Goal: Task Accomplishment & Management: Use online tool/utility

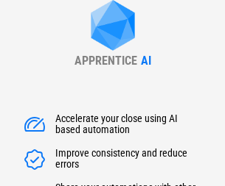
type input "******"
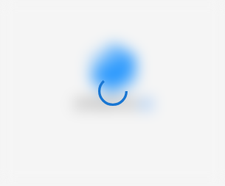
scroll to position [200, 0]
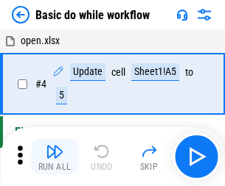
click at [54, 157] on img "button" at bounding box center [55, 152] width 18 height 18
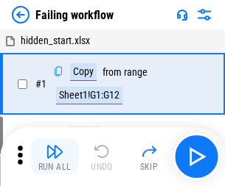
click at [54, 157] on img "button" at bounding box center [55, 152] width 18 height 18
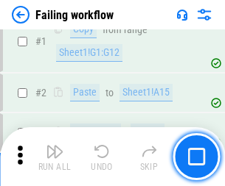
scroll to position [312, 0]
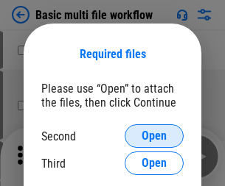
click at [154, 136] on span "Open" at bounding box center [153, 136] width 25 height 12
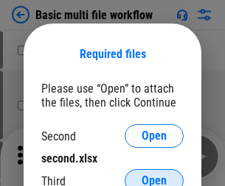
click at [154, 175] on span "Open" at bounding box center [153, 181] width 25 height 12
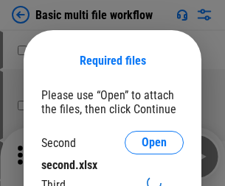
scroll to position [7, 0]
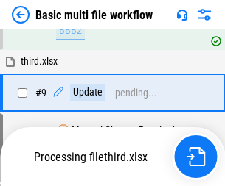
scroll to position [512, 0]
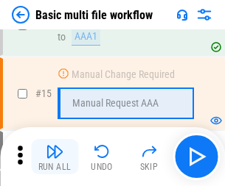
click at [54, 157] on img "button" at bounding box center [55, 152] width 18 height 18
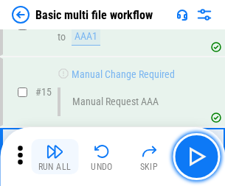
scroll to position [980, 0]
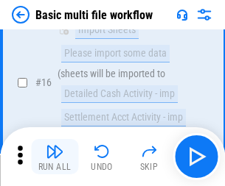
click at [54, 157] on img "button" at bounding box center [55, 152] width 18 height 18
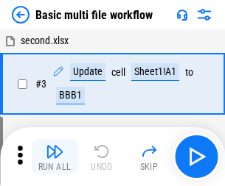
click at [54, 157] on img "button" at bounding box center [55, 152] width 18 height 18
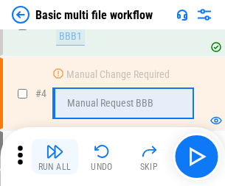
click at [54, 157] on img "button" at bounding box center [55, 152] width 18 height 18
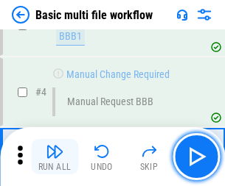
click at [54, 157] on img "button" at bounding box center [55, 152] width 18 height 18
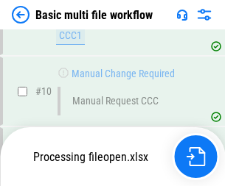
scroll to position [690, 0]
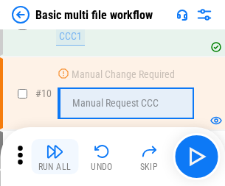
click at [54, 157] on img "button" at bounding box center [55, 152] width 18 height 18
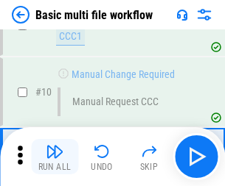
click at [54, 157] on img "button" at bounding box center [55, 152] width 18 height 18
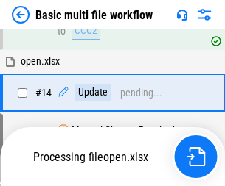
scroll to position [770, 0]
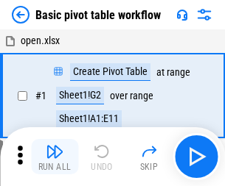
click at [54, 157] on img "button" at bounding box center [55, 152] width 18 height 18
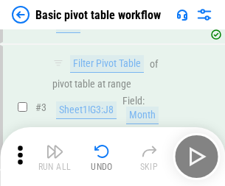
scroll to position [353, 0]
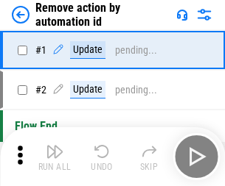
click at [54, 157] on img "button" at bounding box center [55, 152] width 18 height 18
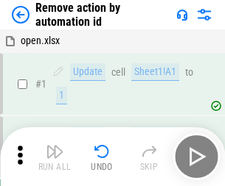
scroll to position [54, 0]
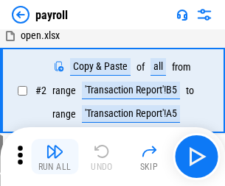
click at [54, 157] on img "button" at bounding box center [55, 152] width 18 height 18
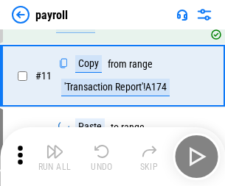
scroll to position [107, 0]
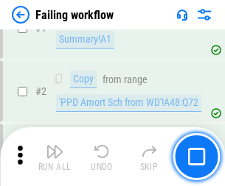
scroll to position [238, 0]
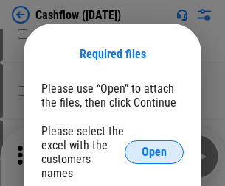
click at [154, 147] on span "Open" at bounding box center [153, 153] width 25 height 12
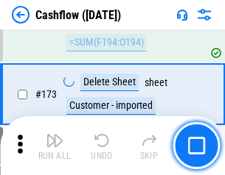
scroll to position [1559, 0]
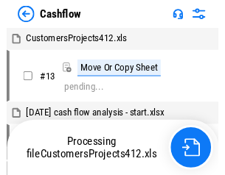
scroll to position [17, 0]
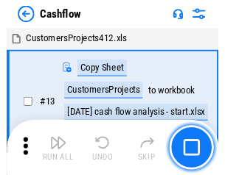
scroll to position [17, 0]
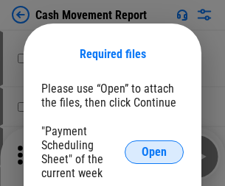
click at [154, 152] on span "Open" at bounding box center [153, 153] width 25 height 12
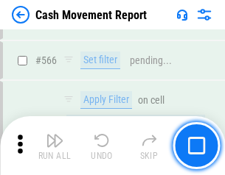
scroll to position [6749, 0]
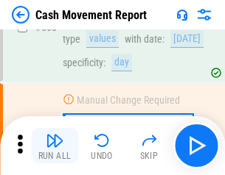
click at [54, 146] on img "button" at bounding box center [55, 141] width 18 height 18
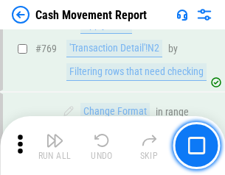
scroll to position [8183, 0]
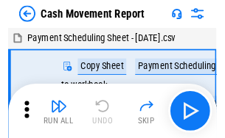
scroll to position [27, 0]
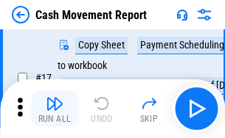
click at [54, 109] on img "button" at bounding box center [55, 104] width 18 height 18
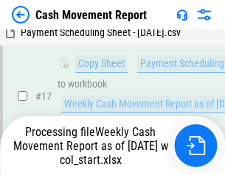
scroll to position [306, 0]
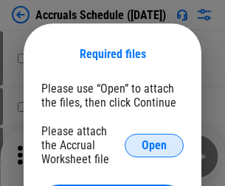
click at [154, 145] on span "Open" at bounding box center [153, 146] width 25 height 12
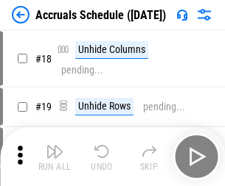
scroll to position [141, 0]
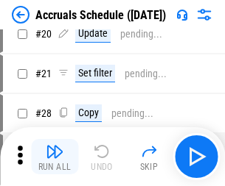
click at [54, 157] on img "button" at bounding box center [55, 152] width 18 height 18
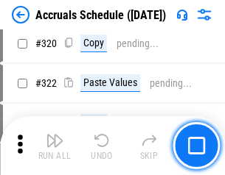
scroll to position [2739, 0]
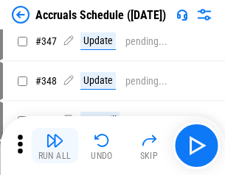
click at [54, 146] on img "button" at bounding box center [55, 141] width 18 height 18
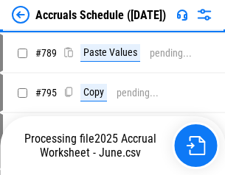
scroll to position [6186, 0]
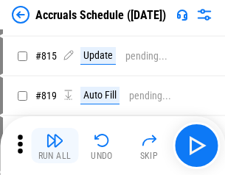
click at [54, 146] on img "button" at bounding box center [55, 141] width 18 height 18
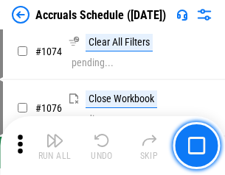
scroll to position [8756, 0]
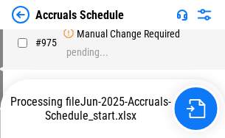
scroll to position [7282, 0]
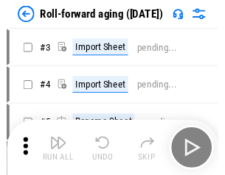
scroll to position [2, 0]
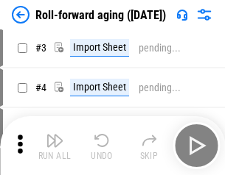
click at [54, 146] on img "button" at bounding box center [55, 141] width 18 height 18
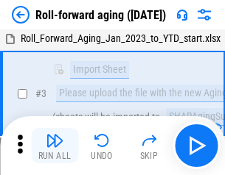
click at [54, 146] on img "button" at bounding box center [55, 141] width 18 height 18
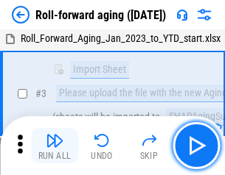
scroll to position [95, 0]
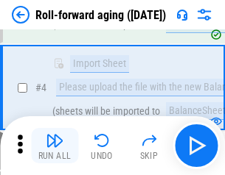
click at [54, 146] on img "button" at bounding box center [55, 141] width 18 height 18
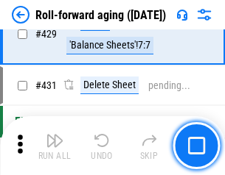
scroll to position [5106, 0]
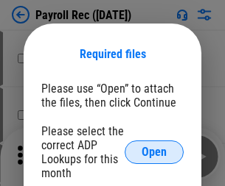
click at [154, 152] on span "Open" at bounding box center [153, 153] width 25 height 12
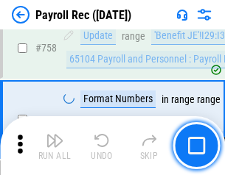
scroll to position [8843, 0]
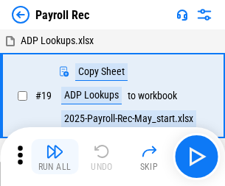
click at [54, 157] on img "button" at bounding box center [55, 152] width 18 height 18
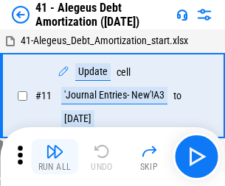
click at [54, 157] on img "button" at bounding box center [55, 152] width 18 height 18
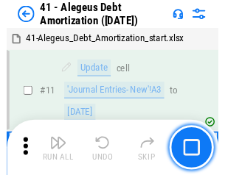
scroll to position [182, 0]
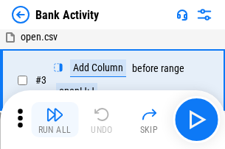
click at [54, 120] on img "button" at bounding box center [55, 115] width 18 height 18
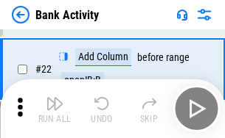
scroll to position [395, 0]
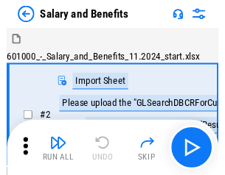
scroll to position [20, 0]
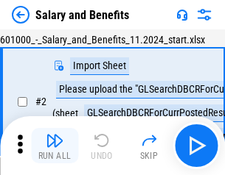
click at [54, 146] on img "button" at bounding box center [55, 141] width 18 height 18
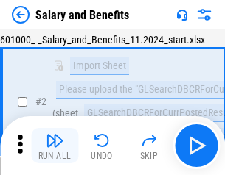
click at [54, 146] on img "button" at bounding box center [55, 141] width 18 height 18
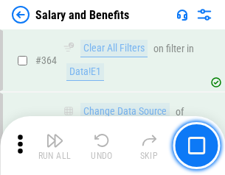
scroll to position [6935, 0]
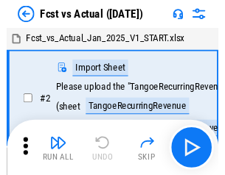
scroll to position [19, 0]
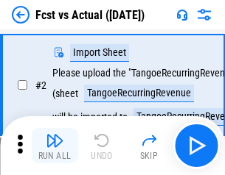
click at [54, 146] on img "button" at bounding box center [55, 141] width 18 height 18
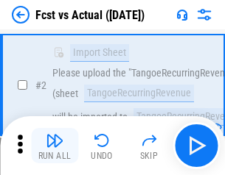
click at [54, 146] on img "button" at bounding box center [55, 141] width 18 height 18
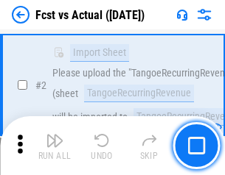
scroll to position [138, 0]
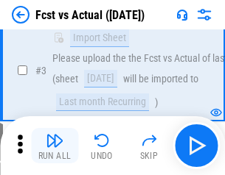
click at [54, 146] on img "button" at bounding box center [55, 141] width 18 height 18
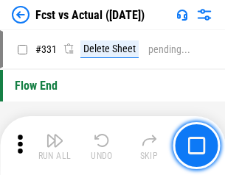
scroll to position [7049, 0]
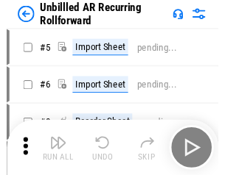
scroll to position [32, 0]
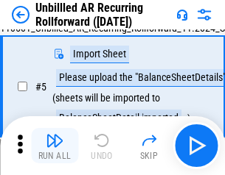
click at [54, 146] on img "button" at bounding box center [55, 141] width 18 height 18
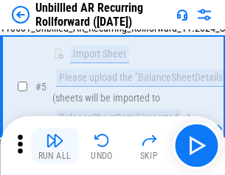
click at [54, 146] on img "button" at bounding box center [55, 141] width 18 height 18
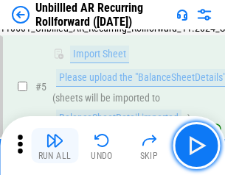
scroll to position [138, 0]
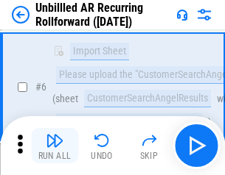
click at [54, 146] on img "button" at bounding box center [55, 141] width 18 height 18
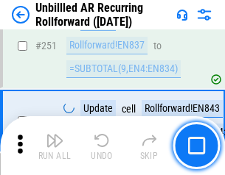
scroll to position [5002, 0]
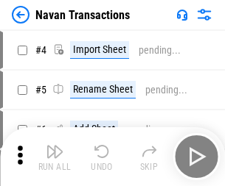
click at [54, 146] on img "button" at bounding box center [55, 152] width 18 height 18
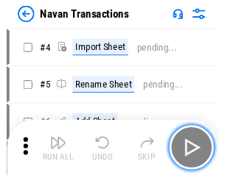
scroll to position [24, 0]
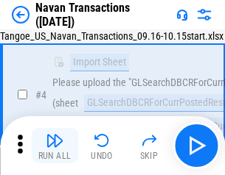
click at [54, 146] on img "button" at bounding box center [55, 141] width 18 height 18
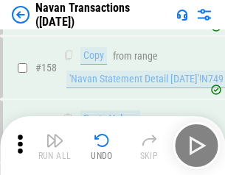
scroll to position [4774, 0]
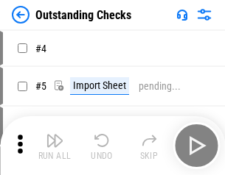
click at [54, 146] on img "button" at bounding box center [55, 141] width 18 height 18
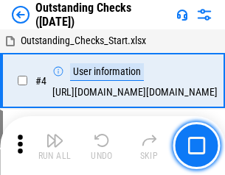
scroll to position [62, 0]
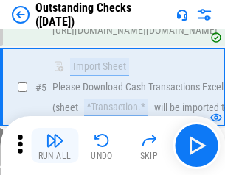
click at [54, 146] on img "button" at bounding box center [55, 141] width 18 height 18
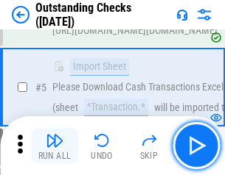
scroll to position [154, 0]
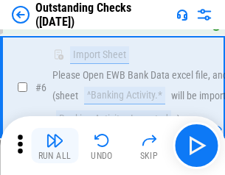
click at [54, 146] on img "button" at bounding box center [55, 141] width 18 height 18
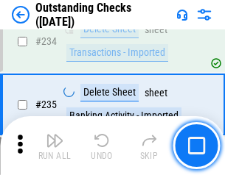
scroll to position [4472, 0]
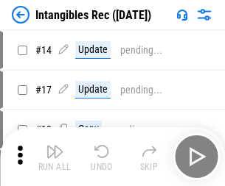
click at [54, 157] on img "button" at bounding box center [55, 152] width 18 height 18
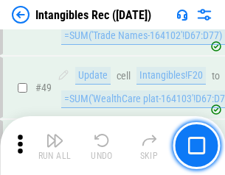
scroll to position [574, 0]
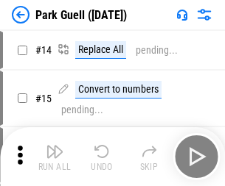
click at [54, 146] on img "button" at bounding box center [55, 152] width 18 height 18
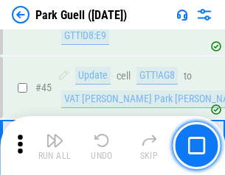
scroll to position [1842, 0]
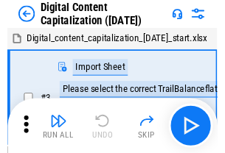
scroll to position [43, 0]
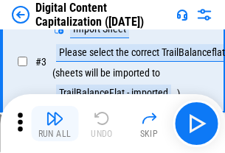
click at [54, 124] on img "button" at bounding box center [55, 119] width 18 height 18
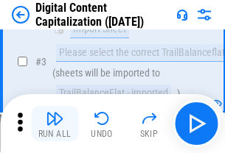
click at [54, 124] on img "button" at bounding box center [55, 119] width 18 height 18
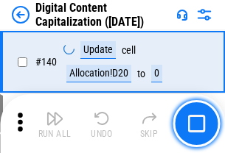
scroll to position [1562, 0]
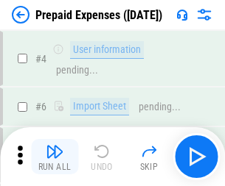
click at [54, 146] on img "button" at bounding box center [55, 152] width 18 height 18
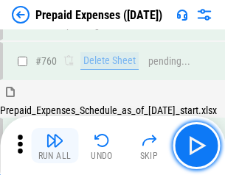
scroll to position [4081, 0]
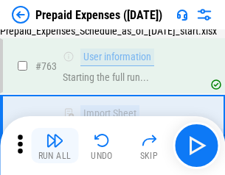
click at [54, 146] on img "button" at bounding box center [55, 141] width 18 height 18
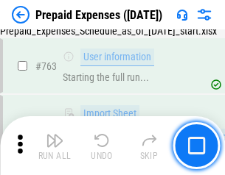
scroll to position [4168, 0]
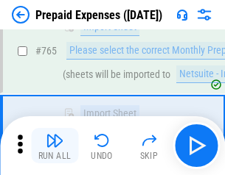
click at [54, 146] on img "button" at bounding box center [55, 141] width 18 height 18
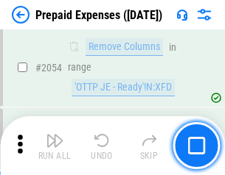
scroll to position [15393, 0]
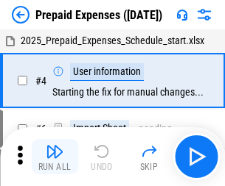
click at [54, 157] on img "button" at bounding box center [55, 152] width 18 height 18
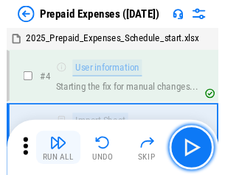
scroll to position [65, 0]
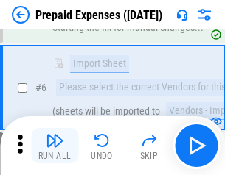
click at [54, 146] on img "button" at bounding box center [55, 141] width 18 height 18
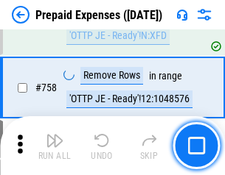
scroll to position [5247, 0]
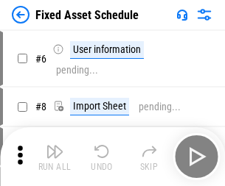
click at [54, 157] on img "button" at bounding box center [55, 152] width 18 height 18
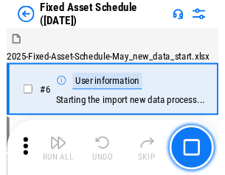
scroll to position [80, 0]
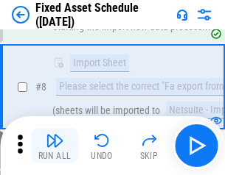
click at [54, 146] on img "button" at bounding box center [55, 141] width 18 height 18
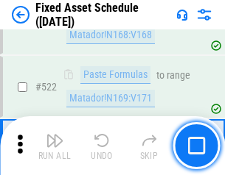
scroll to position [5118, 0]
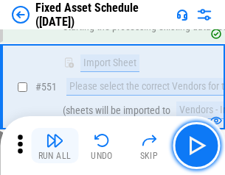
click at [54, 146] on img "button" at bounding box center [55, 141] width 18 height 18
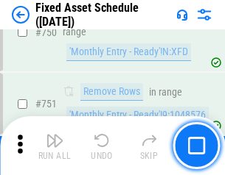
scroll to position [7179, 0]
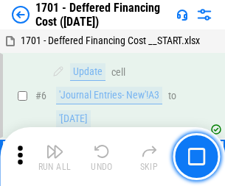
scroll to position [177, 0]
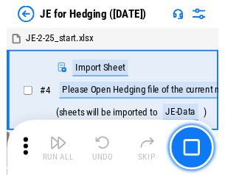
scroll to position [2, 0]
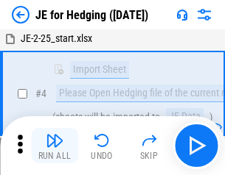
click at [54, 146] on img "button" at bounding box center [55, 141] width 18 height 18
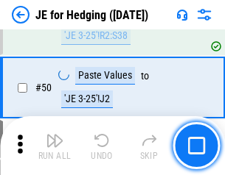
scroll to position [954, 0]
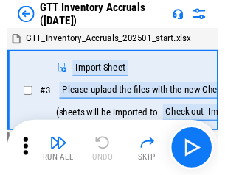
scroll to position [2, 0]
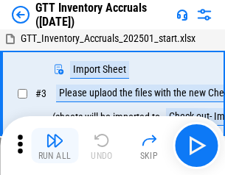
click at [54, 146] on img "button" at bounding box center [55, 141] width 18 height 18
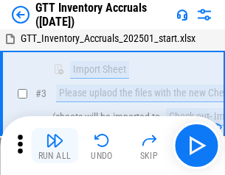
click at [54, 146] on img "button" at bounding box center [55, 141] width 18 height 18
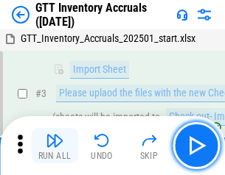
scroll to position [95, 0]
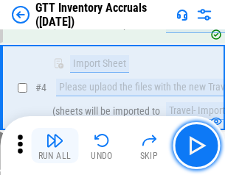
click at [54, 146] on img "button" at bounding box center [55, 141] width 18 height 18
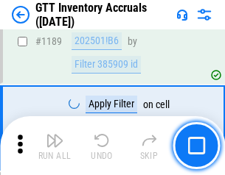
scroll to position [12025, 0]
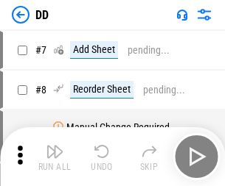
click at [54, 157] on img "button" at bounding box center [55, 152] width 18 height 18
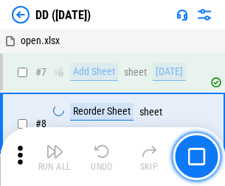
scroll to position [142, 0]
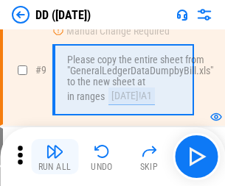
click at [54, 157] on img "button" at bounding box center [55, 152] width 18 height 18
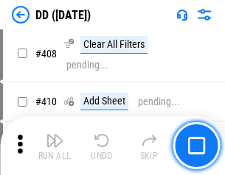
scroll to position [6589, 0]
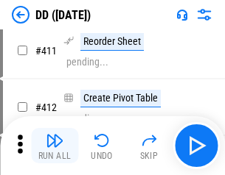
click at [54, 146] on img "button" at bounding box center [55, 141] width 18 height 18
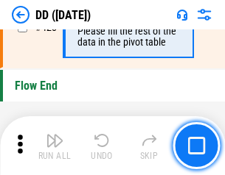
scroll to position [7048, 0]
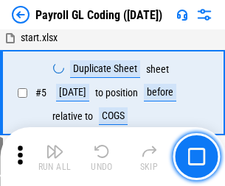
scroll to position [177, 0]
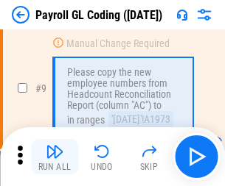
click at [54, 157] on img "button" at bounding box center [55, 152] width 18 height 18
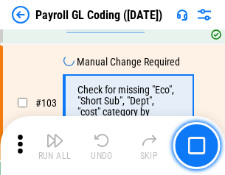
scroll to position [3455, 0]
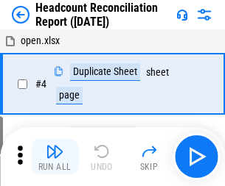
click at [54, 157] on img "button" at bounding box center [55, 152] width 18 height 18
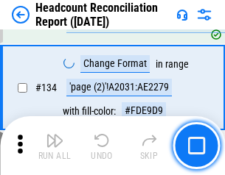
scroll to position [1770, 0]
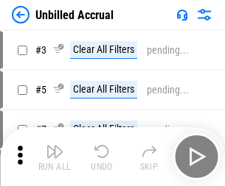
click at [54, 157] on img "button" at bounding box center [55, 152] width 18 height 18
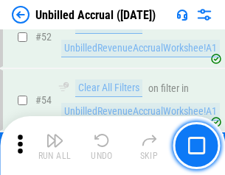
scroll to position [1537, 0]
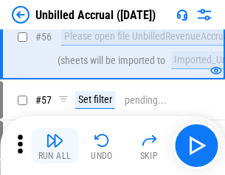
click at [54, 146] on img "button" at bounding box center [55, 141] width 18 height 18
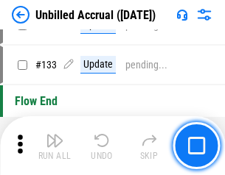
scroll to position [4386, 0]
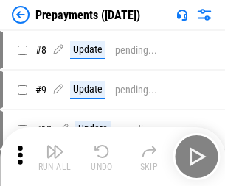
click at [54, 157] on img "button" at bounding box center [55, 152] width 18 height 18
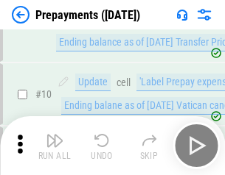
scroll to position [92, 0]
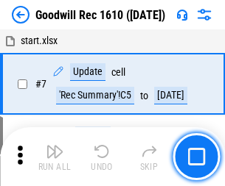
scroll to position [252, 0]
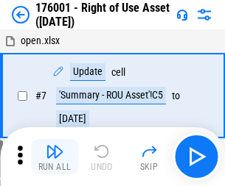
click at [54, 157] on img "button" at bounding box center [55, 152] width 18 height 18
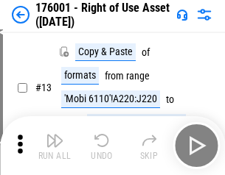
scroll to position [95, 0]
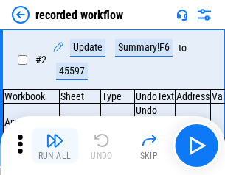
click at [54, 146] on img "button" at bounding box center [55, 141] width 18 height 18
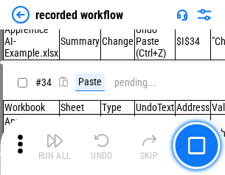
scroll to position [4603, 0]
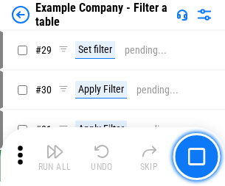
scroll to position [1347, 0]
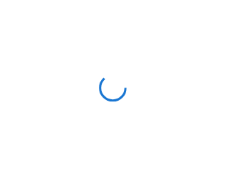
scroll to position [23, 0]
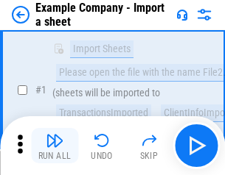
click at [54, 146] on img "button" at bounding box center [55, 141] width 18 height 18
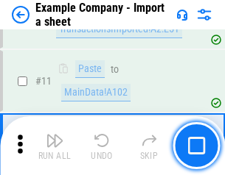
scroll to position [325, 0]
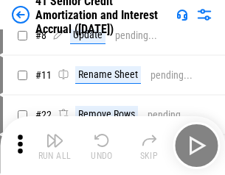
click at [54, 146] on img "button" at bounding box center [55, 141] width 18 height 18
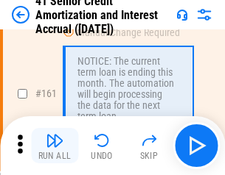
click at [54, 146] on img "button" at bounding box center [55, 141] width 18 height 18
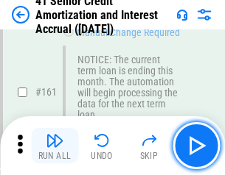
scroll to position [1575, 0]
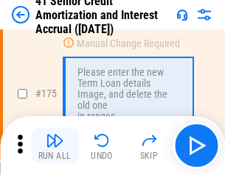
click at [54, 146] on img "button" at bounding box center [55, 141] width 18 height 18
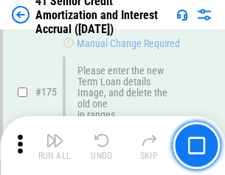
scroll to position [1724, 0]
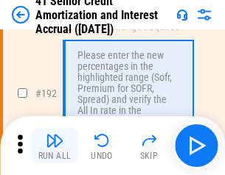
click at [54, 146] on img "button" at bounding box center [55, 141] width 18 height 18
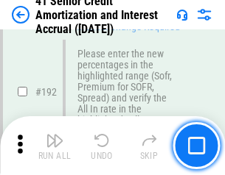
scroll to position [1879, 0]
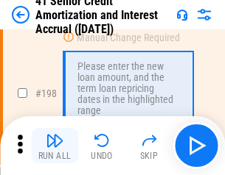
click at [54, 146] on img "button" at bounding box center [55, 141] width 18 height 18
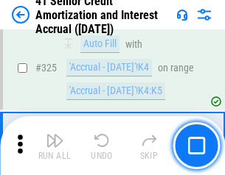
scroll to position [3762, 0]
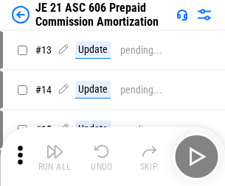
click at [54, 146] on img "button" at bounding box center [55, 152] width 18 height 18
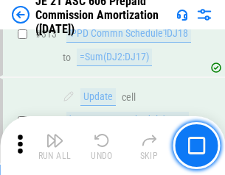
scroll to position [2749, 0]
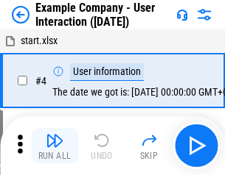
click at [54, 146] on img "button" at bounding box center [55, 141] width 18 height 18
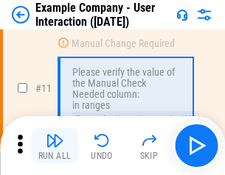
click at [54, 146] on img "button" at bounding box center [55, 141] width 18 height 18
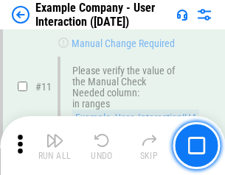
scroll to position [319, 0]
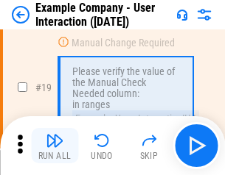
click at [54, 146] on img "button" at bounding box center [55, 141] width 18 height 18
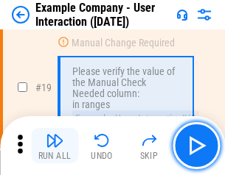
click at [54, 146] on img "button" at bounding box center [55, 141] width 18 height 18
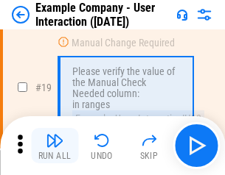
click at [54, 146] on img "button" at bounding box center [55, 141] width 18 height 18
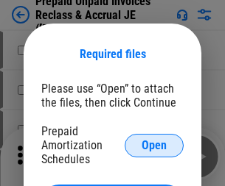
click at [154, 145] on span "Open" at bounding box center [153, 146] width 25 height 12
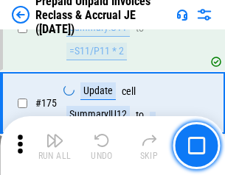
scroll to position [1988, 0]
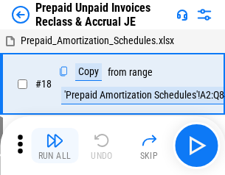
click at [54, 146] on img "button" at bounding box center [55, 141] width 18 height 18
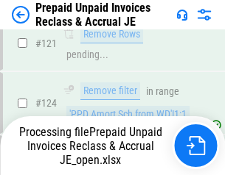
scroll to position [1068, 0]
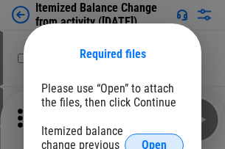
click at [154, 140] on span "Open" at bounding box center [153, 146] width 25 height 12
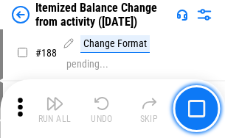
scroll to position [2308, 0]
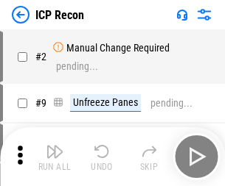
scroll to position [7, 0]
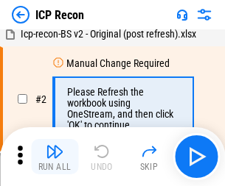
click at [54, 157] on img "button" at bounding box center [55, 152] width 18 height 18
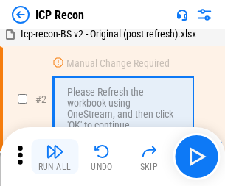
click at [54, 157] on img "button" at bounding box center [55, 152] width 18 height 18
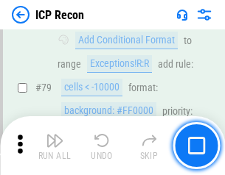
scroll to position [1443, 0]
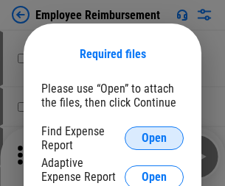
click at [154, 138] on span "Open" at bounding box center [153, 139] width 25 height 12
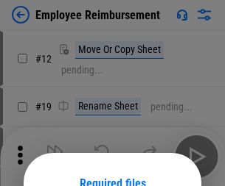
scroll to position [130, 0]
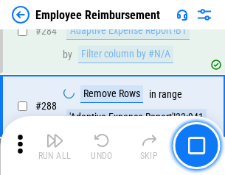
scroll to position [4003, 0]
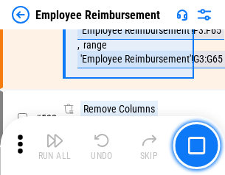
click at [54, 146] on img "button" at bounding box center [55, 141] width 18 height 18
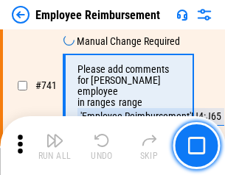
scroll to position [10331, 0]
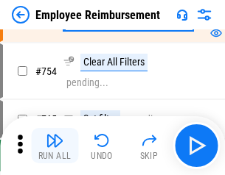
click at [54, 146] on img "button" at bounding box center [55, 141] width 18 height 18
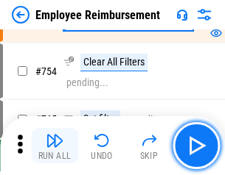
click at [54, 146] on img "button" at bounding box center [55, 141] width 18 height 18
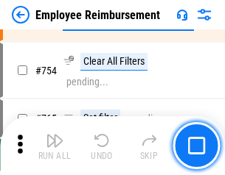
click at [54, 146] on img "button" at bounding box center [55, 141] width 18 height 18
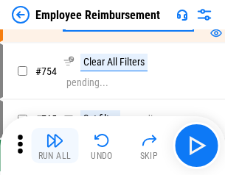
click at [54, 146] on img "button" at bounding box center [55, 141] width 18 height 18
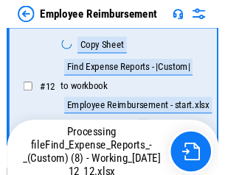
scroll to position [300, 0]
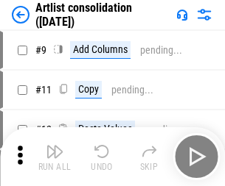
click at [54, 157] on img "button" at bounding box center [55, 152] width 18 height 18
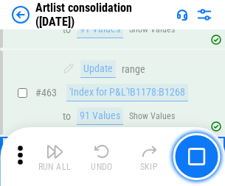
scroll to position [6448, 0]
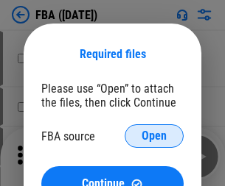
click at [154, 136] on span "Open" at bounding box center [153, 136] width 25 height 12
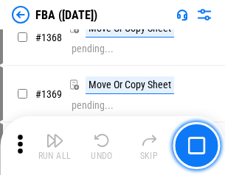
scroll to position [15815, 0]
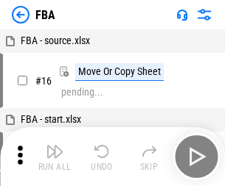
scroll to position [15, 0]
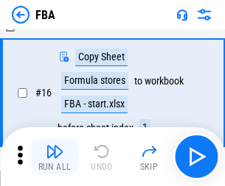
click at [54, 157] on img "button" at bounding box center [55, 152] width 18 height 18
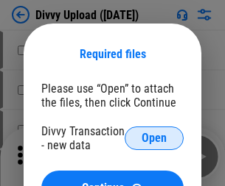
click at [154, 138] on span "Open" at bounding box center [153, 139] width 25 height 12
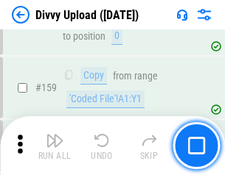
scroll to position [1525, 0]
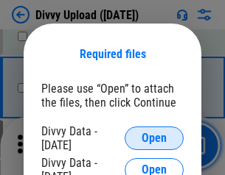
click at [154, 138] on span "Open" at bounding box center [153, 139] width 25 height 12
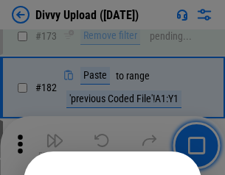
scroll to position [1653, 0]
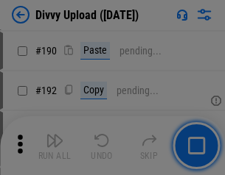
scroll to position [1858, 0]
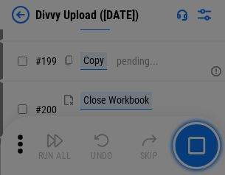
scroll to position [2141, 0]
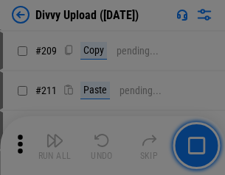
scroll to position [2501, 0]
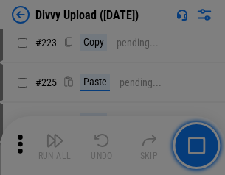
scroll to position [2939, 0]
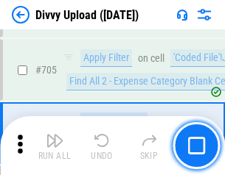
scroll to position [10074, 0]
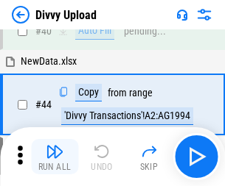
click at [54, 157] on img "button" at bounding box center [55, 152] width 18 height 18
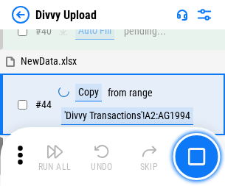
scroll to position [162, 0]
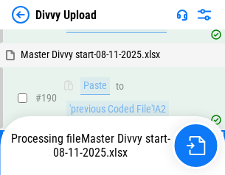
scroll to position [1808, 0]
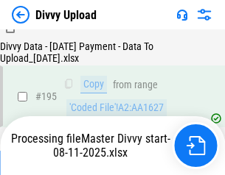
scroll to position [2058, 0]
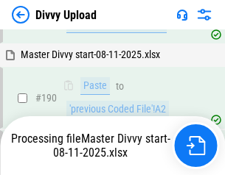
scroll to position [1872, 0]
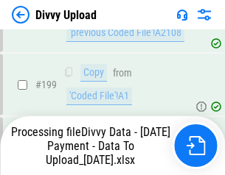
scroll to position [2309, 0]
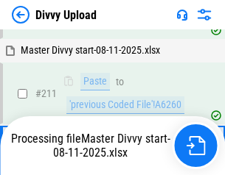
scroll to position [2783, 0]
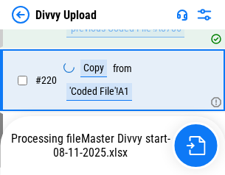
scroll to position [3272, 0]
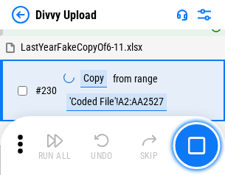
scroll to position [3654, 0]
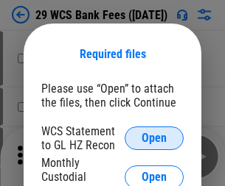
click at [154, 138] on span "Open" at bounding box center [153, 139] width 25 height 12
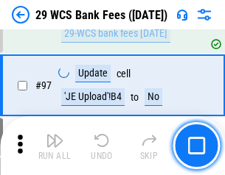
scroll to position [1435, 0]
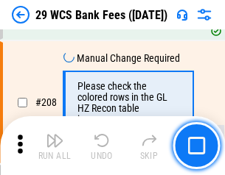
click at [54, 146] on img "button" at bounding box center [55, 141] width 18 height 18
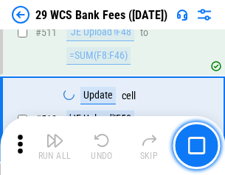
scroll to position [7409, 0]
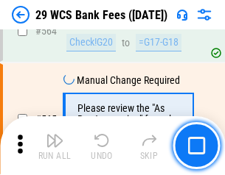
click at [54, 146] on img "button" at bounding box center [55, 141] width 18 height 18
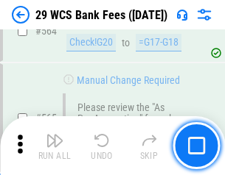
scroll to position [7964, 0]
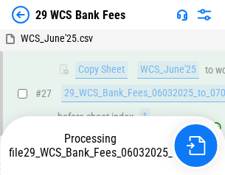
scroll to position [294, 0]
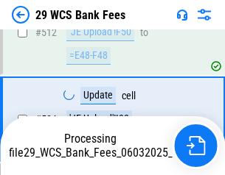
scroll to position [7698, 0]
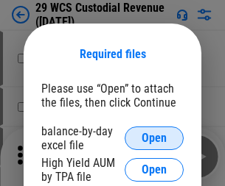
click at [154, 138] on span "Open" at bounding box center [153, 139] width 25 height 12
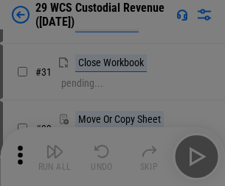
scroll to position [316, 0]
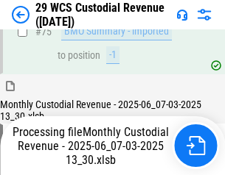
scroll to position [1538, 0]
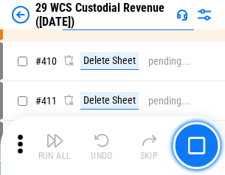
click at [54, 146] on img "button" at bounding box center [55, 141] width 18 height 18
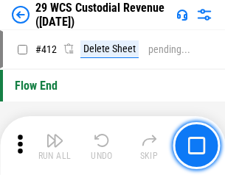
scroll to position [7033, 0]
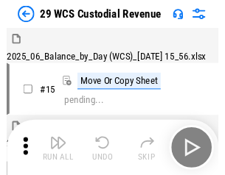
scroll to position [35, 0]
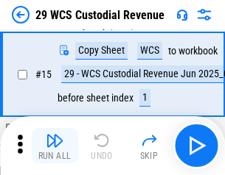
click at [54, 146] on img "button" at bounding box center [55, 141] width 18 height 18
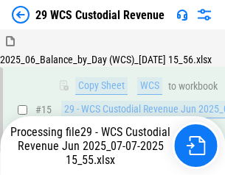
scroll to position [334, 0]
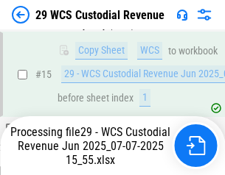
scroll to position [334, 0]
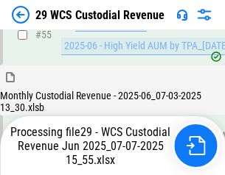
scroll to position [1538, 0]
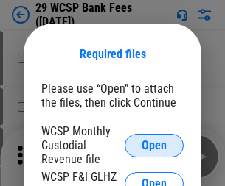
click at [154, 145] on span "Open" at bounding box center [153, 146] width 25 height 12
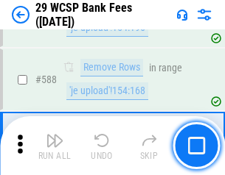
scroll to position [5796, 0]
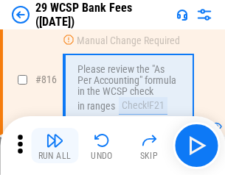
click at [54, 146] on img "button" at bounding box center [55, 141] width 18 height 18
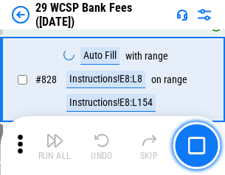
scroll to position [9343, 0]
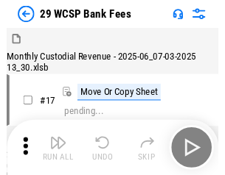
scroll to position [35, 0]
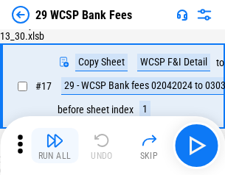
click at [54, 146] on img "button" at bounding box center [55, 141] width 18 height 18
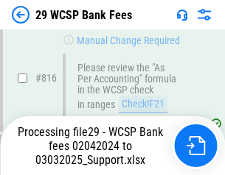
scroll to position [9055, 0]
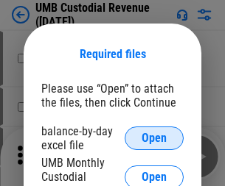
click at [154, 138] on span "Open" at bounding box center [153, 139] width 25 height 12
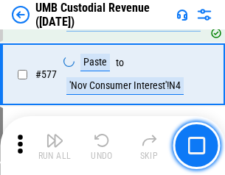
scroll to position [6868, 0]
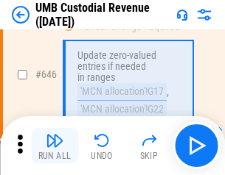
click at [54, 146] on img "button" at bounding box center [55, 141] width 18 height 18
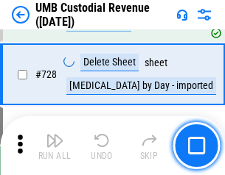
scroll to position [9084, 0]
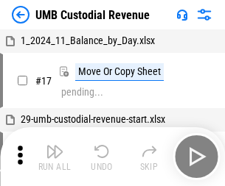
scroll to position [11, 0]
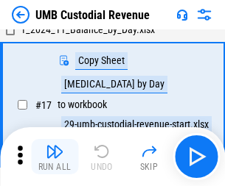
click at [54, 157] on img "button" at bounding box center [55, 152] width 18 height 18
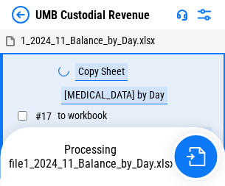
scroll to position [11, 0]
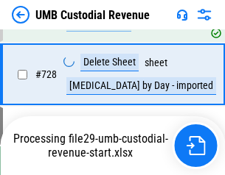
scroll to position [9050, 0]
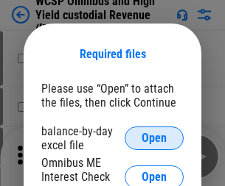
click at [154, 138] on span "Open" at bounding box center [153, 139] width 25 height 12
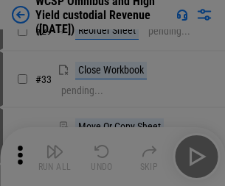
scroll to position [337, 0]
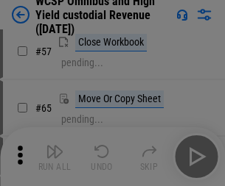
scroll to position [642, 0]
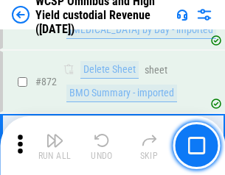
scroll to position [12463, 0]
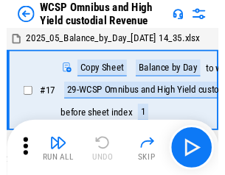
scroll to position [8, 0]
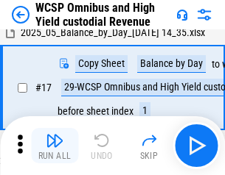
click at [54, 146] on img "button" at bounding box center [55, 141] width 18 height 18
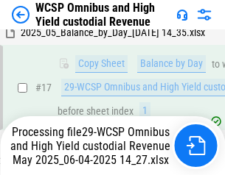
scroll to position [306, 0]
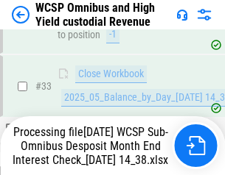
scroll to position [654, 0]
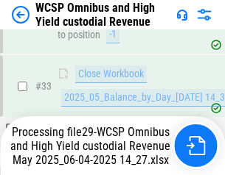
scroll to position [654, 0]
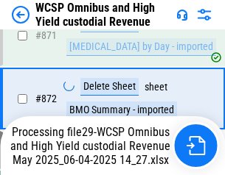
scroll to position [12429, 0]
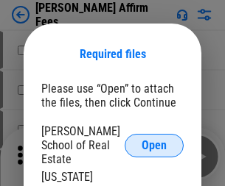
click at [154, 140] on span "Open" at bounding box center [153, 146] width 25 height 12
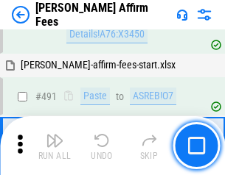
scroll to position [4004, 0]
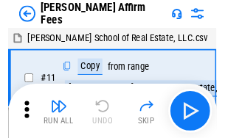
scroll to position [15, 0]
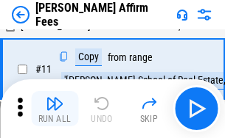
click at [54, 109] on img "button" at bounding box center [55, 104] width 18 height 18
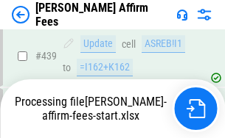
scroll to position [3862, 0]
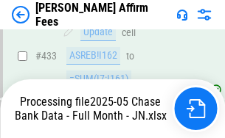
scroll to position [3862, 0]
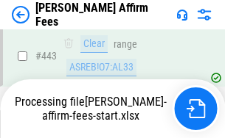
scroll to position [3862, 0]
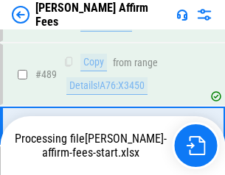
scroll to position [3844, 0]
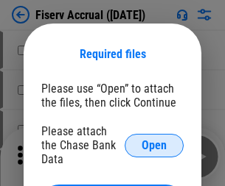
click at [154, 140] on span "Open" at bounding box center [153, 146] width 25 height 12
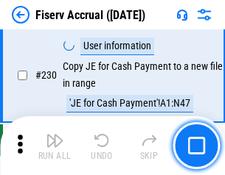
scroll to position [4666, 0]
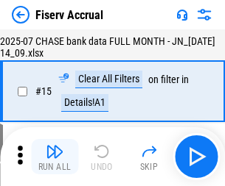
click at [54, 157] on img "button" at bounding box center [55, 152] width 18 height 18
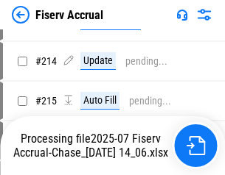
scroll to position [4322, 0]
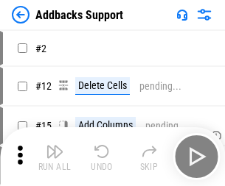
click at [54, 146] on img "button" at bounding box center [55, 152] width 18 height 18
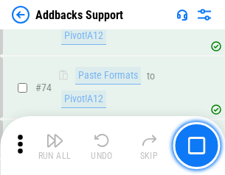
scroll to position [1072, 0]
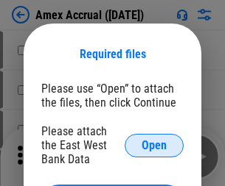
click at [154, 145] on span "Open" at bounding box center [153, 146] width 25 height 12
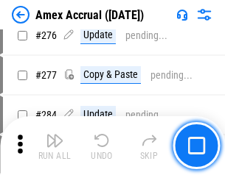
scroll to position [3833, 0]
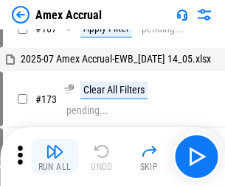
click at [54, 157] on img "button" at bounding box center [55, 152] width 18 height 18
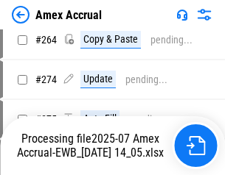
scroll to position [4119, 0]
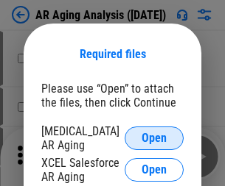
click at [154, 136] on span "Open" at bounding box center [153, 139] width 25 height 12
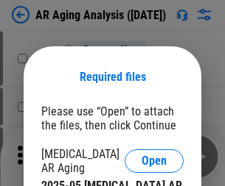
scroll to position [23, 0]
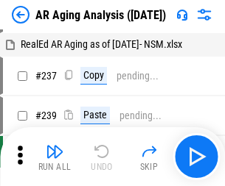
scroll to position [15, 0]
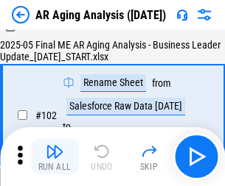
click at [54, 157] on img "button" at bounding box center [55, 152] width 18 height 18
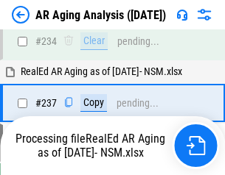
scroll to position [2283, 0]
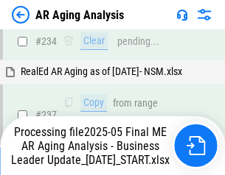
scroll to position [2266, 0]
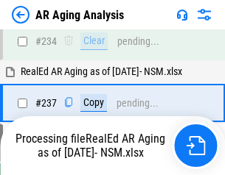
scroll to position [2266, 0]
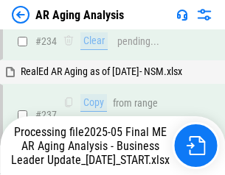
scroll to position [2327, 0]
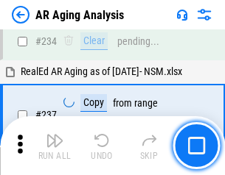
scroll to position [2266, 0]
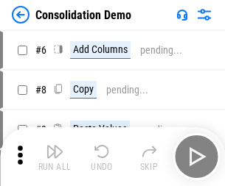
click at [54, 157] on img "button" at bounding box center [55, 152] width 18 height 18
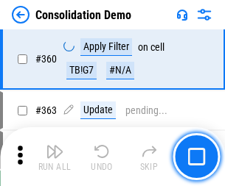
scroll to position [4936, 0]
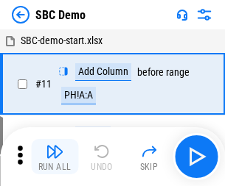
click at [54, 157] on img "button" at bounding box center [55, 152] width 18 height 18
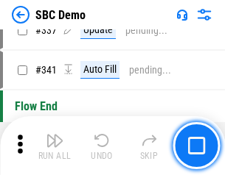
scroll to position [3874, 0]
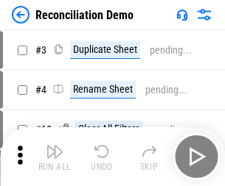
click at [54, 157] on img "button" at bounding box center [55, 152] width 18 height 18
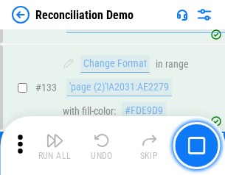
scroll to position [1749, 0]
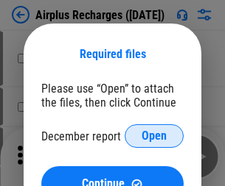
click at [154, 136] on span "Open" at bounding box center [153, 136] width 25 height 12
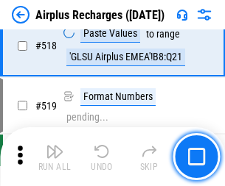
scroll to position [6337, 0]
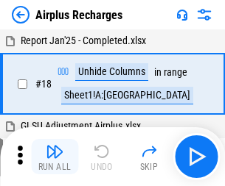
click at [54, 157] on img "button" at bounding box center [55, 152] width 18 height 18
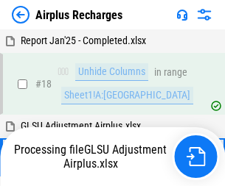
scroll to position [65, 0]
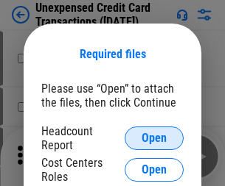
click at [154, 138] on span "Open" at bounding box center [153, 139] width 25 height 12
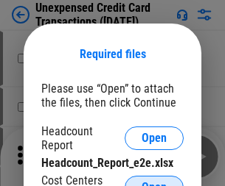
click at [154, 182] on span "Open" at bounding box center [153, 188] width 25 height 12
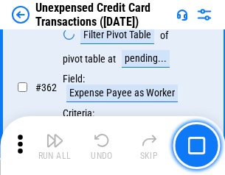
scroll to position [3787, 0]
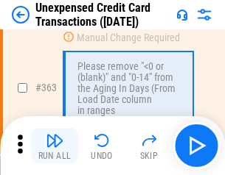
click at [54, 146] on img "button" at bounding box center [55, 141] width 18 height 18
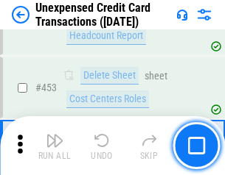
scroll to position [5023, 0]
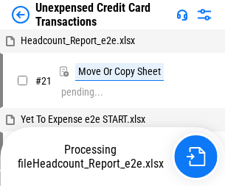
scroll to position [23, 0]
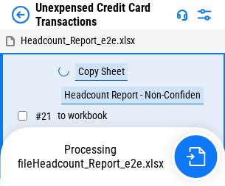
scroll to position [23, 0]
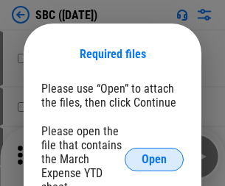
click at [154, 159] on span "Open" at bounding box center [153, 160] width 25 height 12
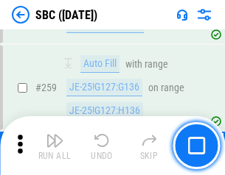
scroll to position [2878, 0]
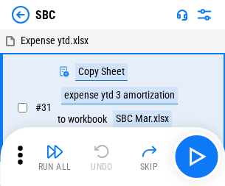
scroll to position [15, 0]
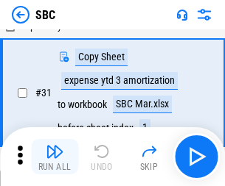
click at [54, 157] on img "button" at bounding box center [55, 152] width 18 height 18
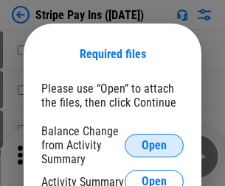
click at [154, 145] on span "Open" at bounding box center [153, 146] width 25 height 12
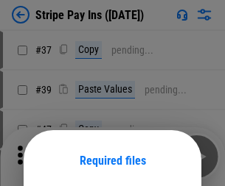
scroll to position [107, 0]
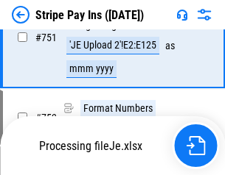
scroll to position [7634, 0]
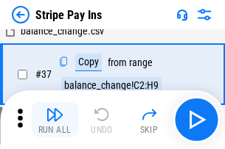
click at [54, 120] on img "button" at bounding box center [55, 115] width 18 height 18
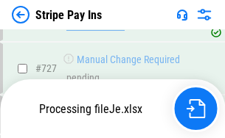
scroll to position [7602, 0]
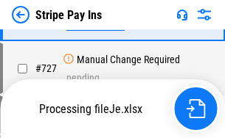
scroll to position [7602, 0]
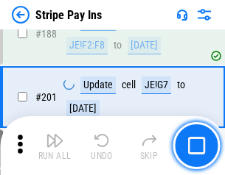
scroll to position [2097, 0]
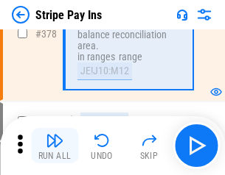
click at [54, 146] on img "button" at bounding box center [55, 141] width 18 height 18
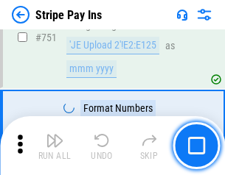
scroll to position [7583, 0]
